Goal: Find specific page/section: Find specific page/section

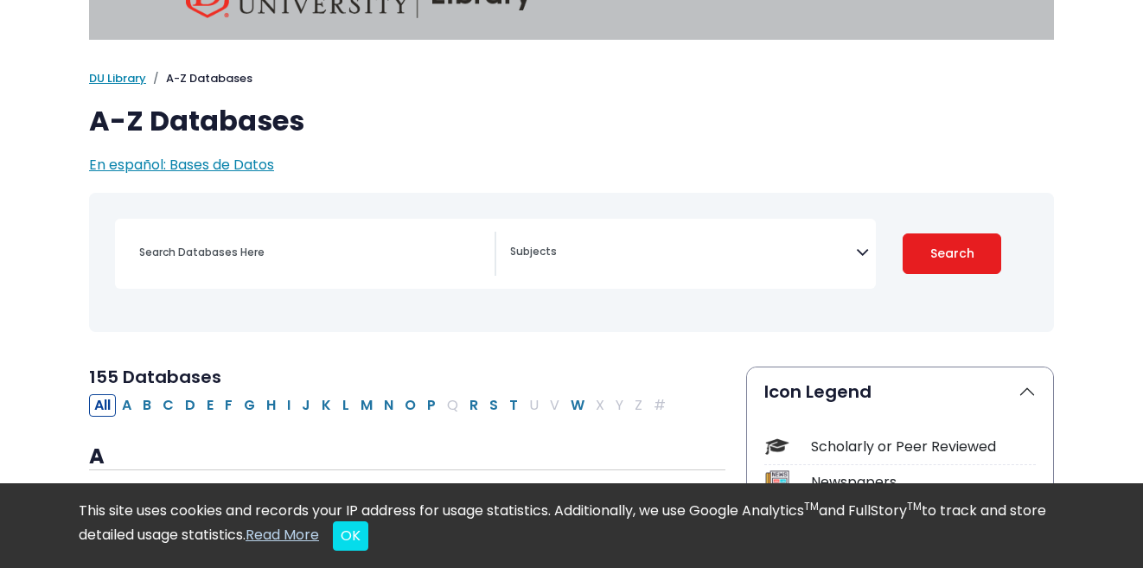
scroll to position [55, 0]
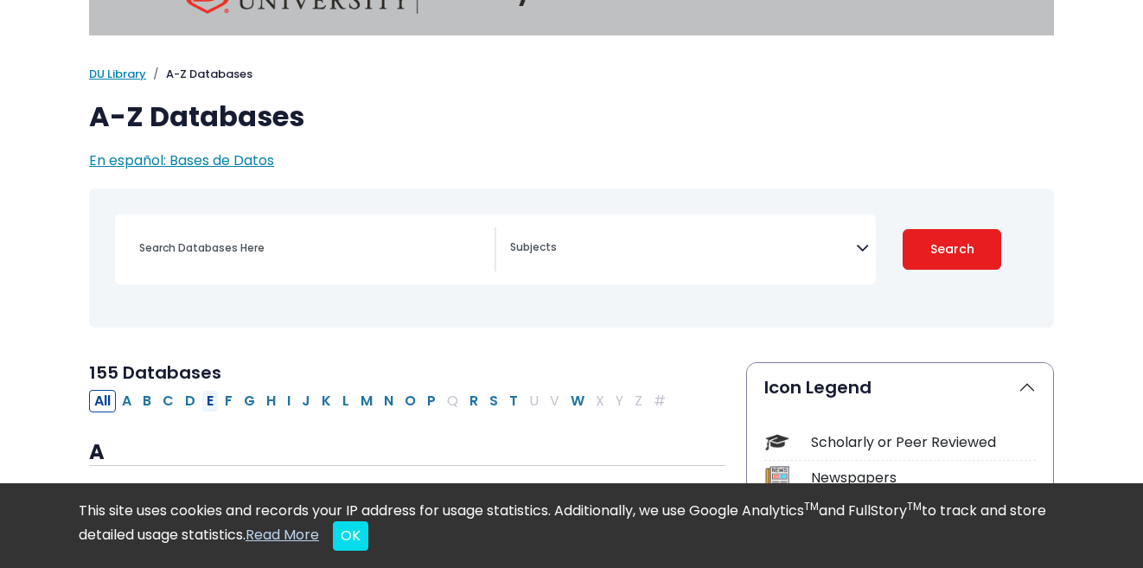
click at [213, 406] on button "E" at bounding box center [209, 401] width 17 height 22
select select "Database Subject Filter"
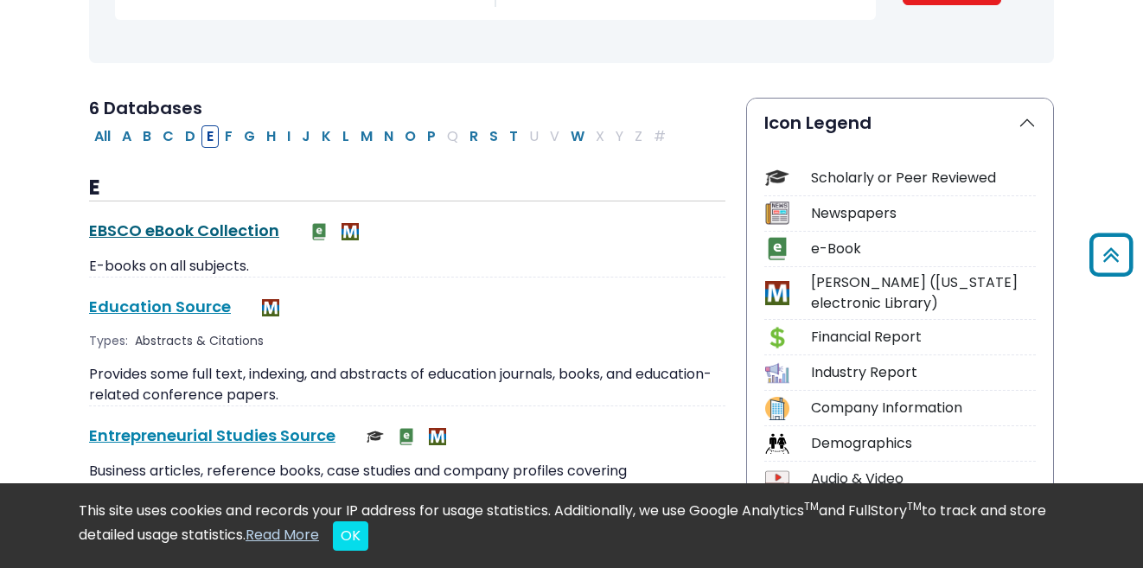
click at [202, 228] on link "EBSCO eBook Collection This link opens in a new window" at bounding box center [184, 231] width 190 height 22
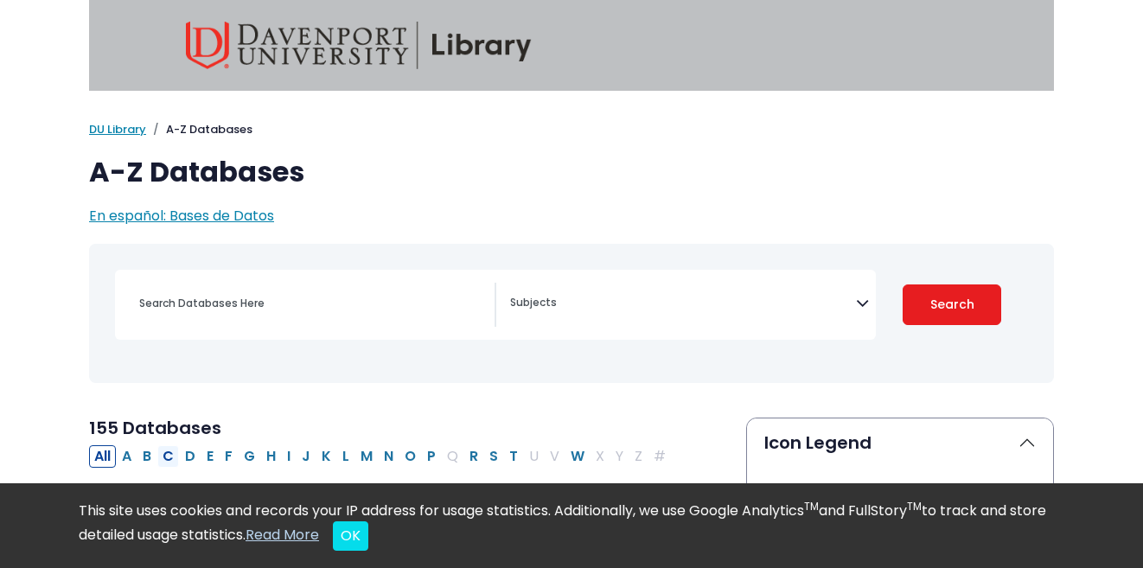
click at [165, 452] on button "C" at bounding box center [168, 456] width 22 height 22
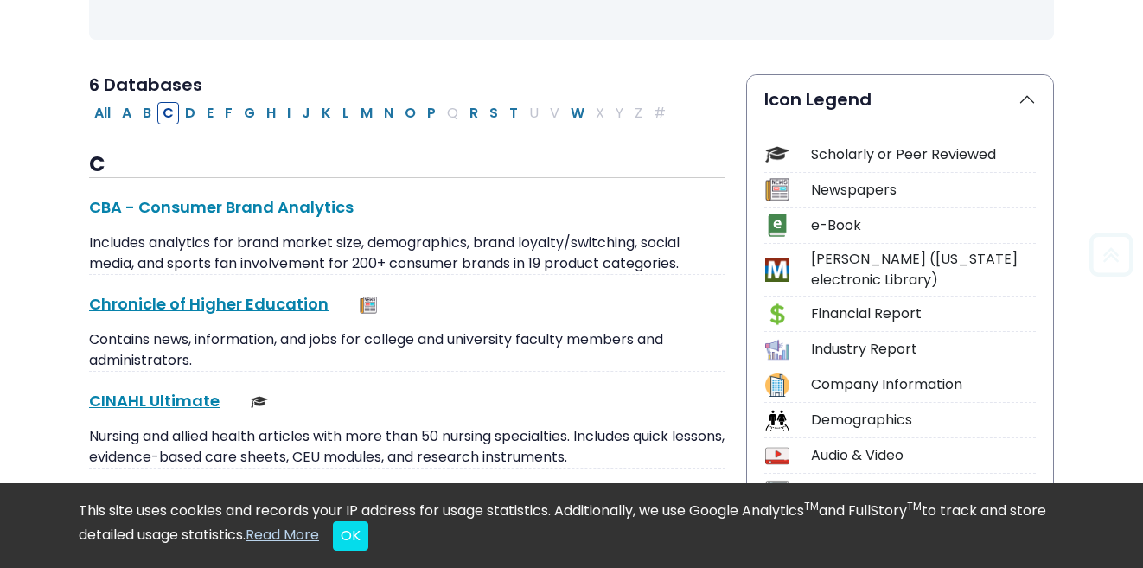
scroll to position [346, 0]
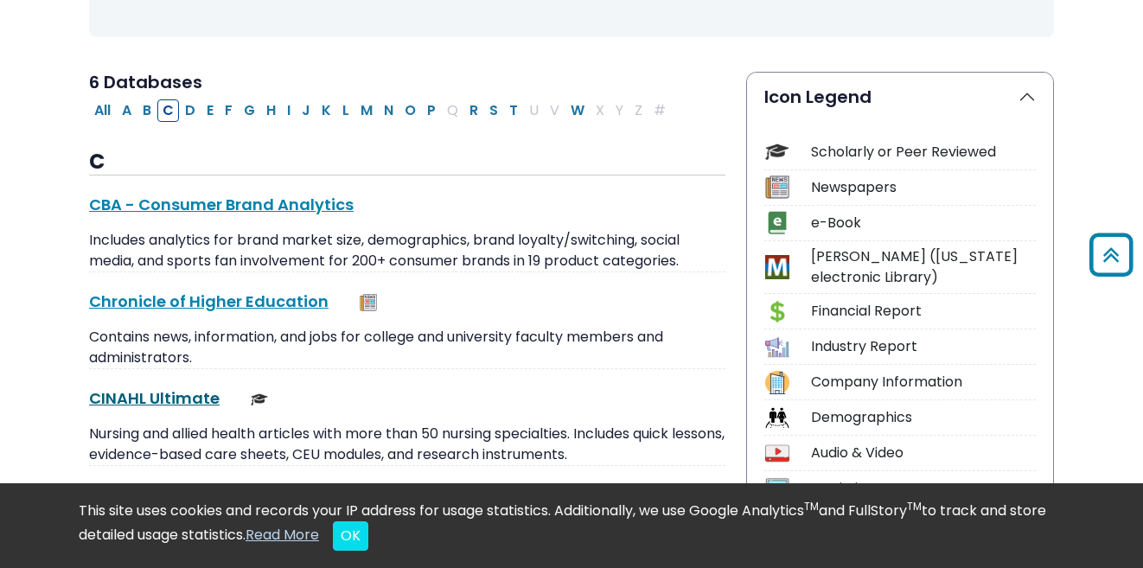
click at [168, 392] on link "CINAHL Ultimate This link opens in a new window" at bounding box center [154, 398] width 131 height 22
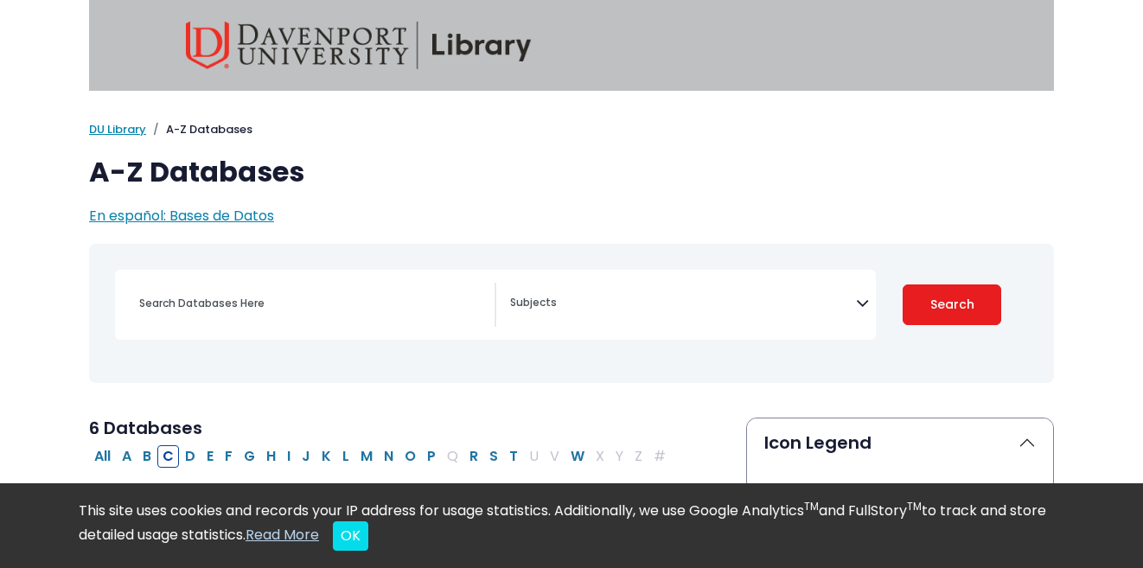
select select "Database Subject Filter"
